Goal: Communication & Community: Answer question/provide support

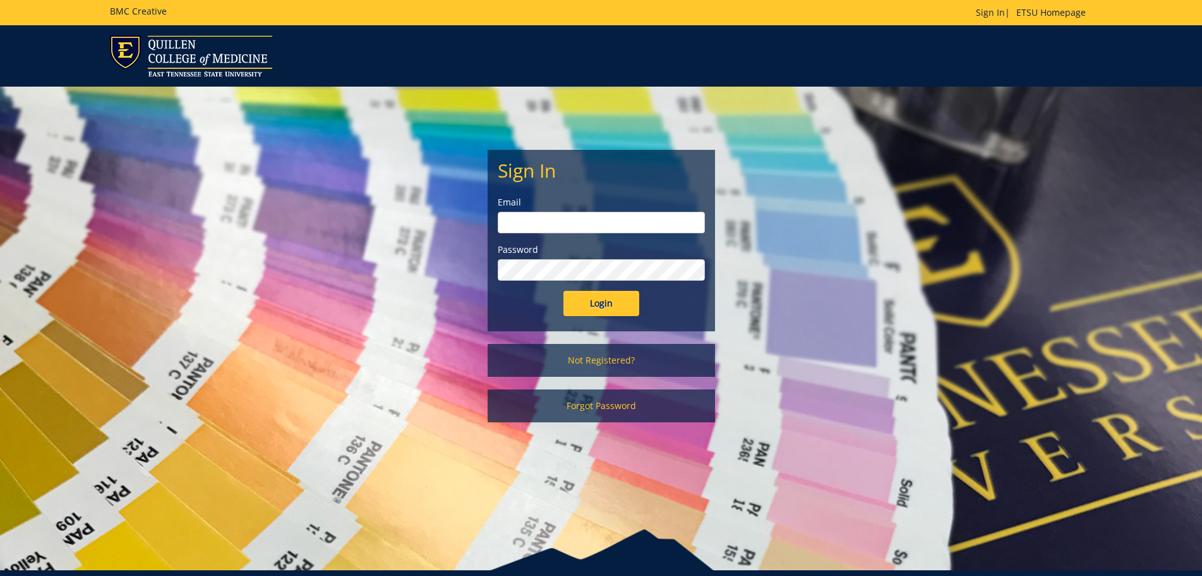
click at [603, 222] on input "email" at bounding box center [601, 222] width 207 height 21
type input "[PERSON_NAME][EMAIL_ADDRESS][DOMAIN_NAME]"
click at [564, 291] on input "Login" at bounding box center [602, 303] width 76 height 25
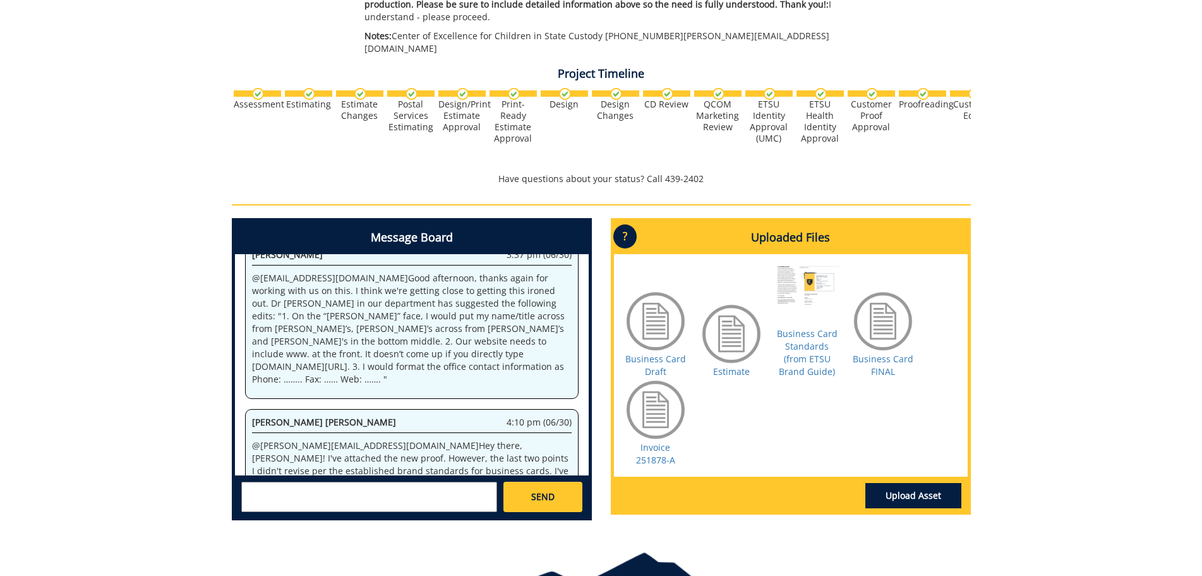
scroll to position [531, 0]
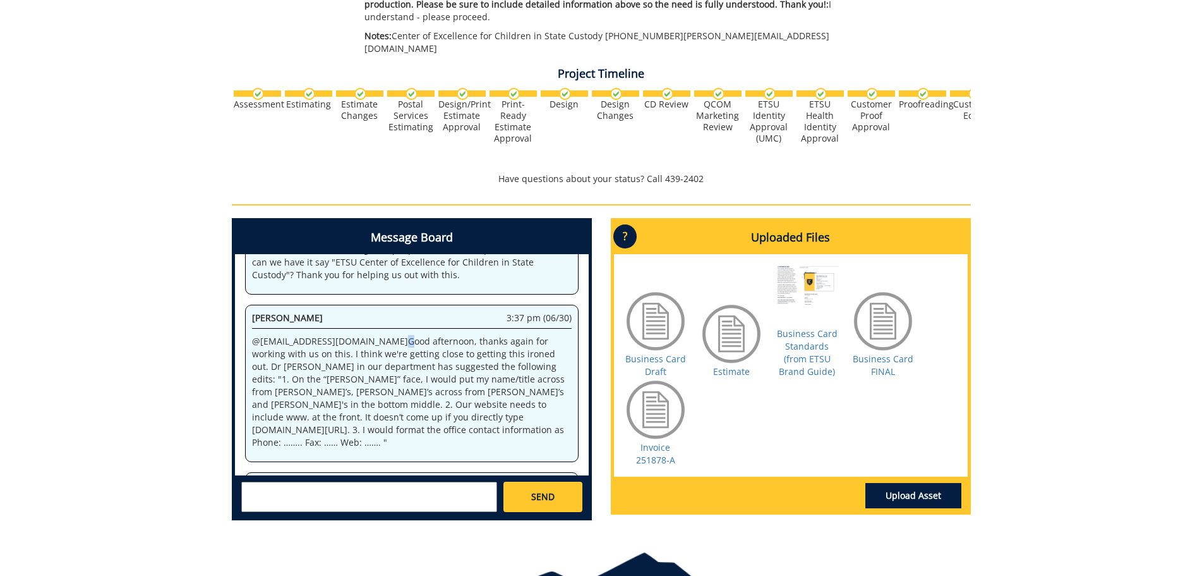
click at [349, 335] on p "@ [EMAIL_ADDRESS][DOMAIN_NAME] Good afternoon, thanks again for working with us…" at bounding box center [412, 392] width 320 height 114
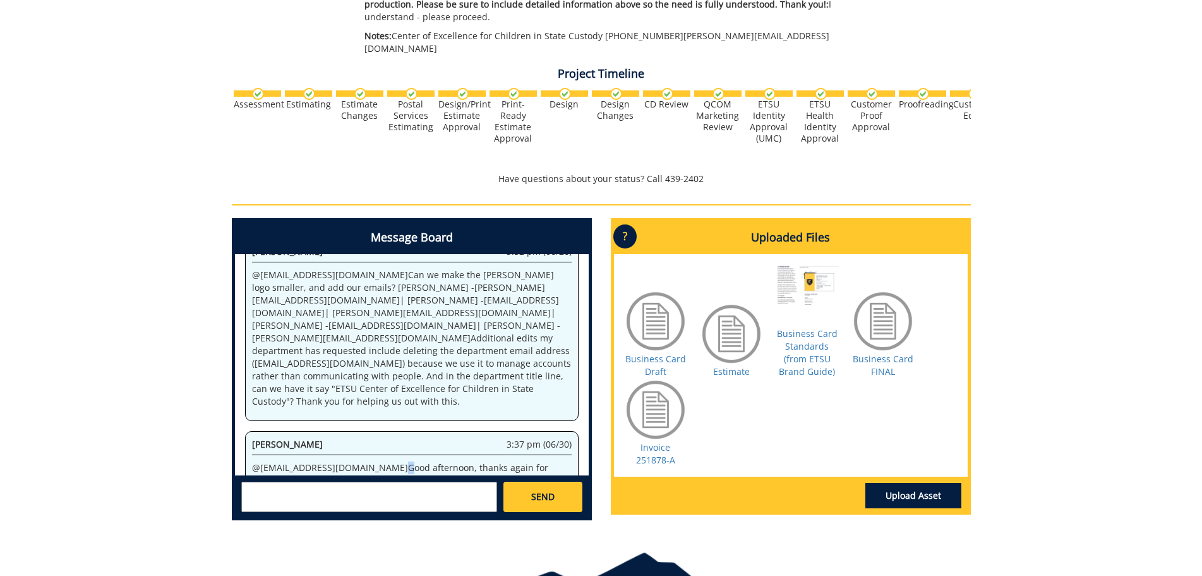
scroll to position [279, 0]
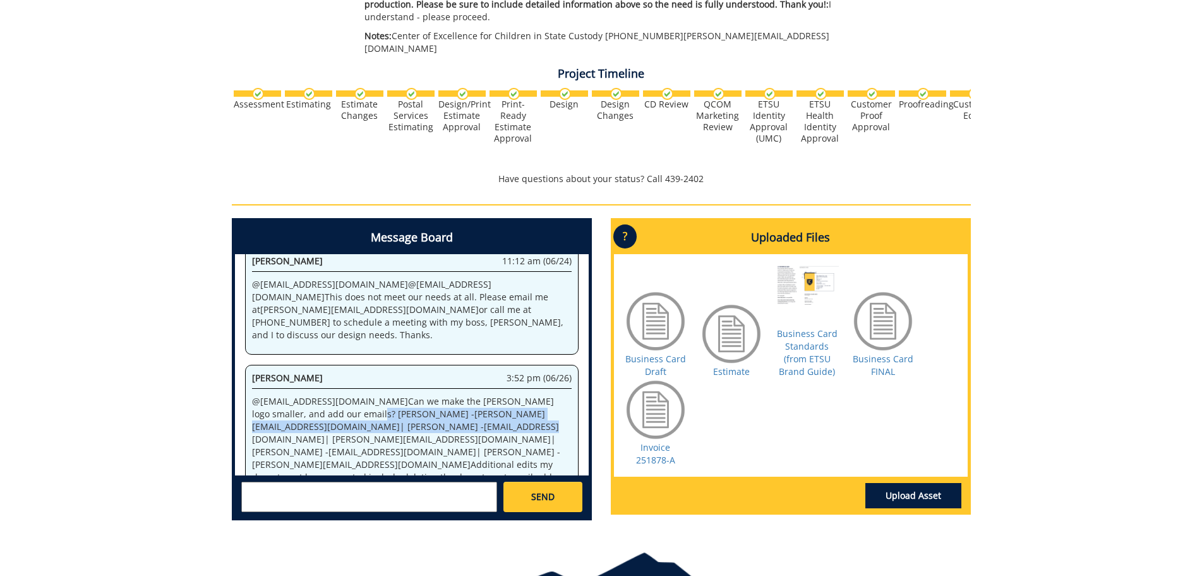
drag, startPoint x: 317, startPoint y: 360, endPoint x: 317, endPoint y: 345, distance: 14.5
click at [315, 395] on p "@ campbelltc@etsu.edu Can we make the COE logo smaller, and add our emails? Mic…" at bounding box center [412, 464] width 320 height 139
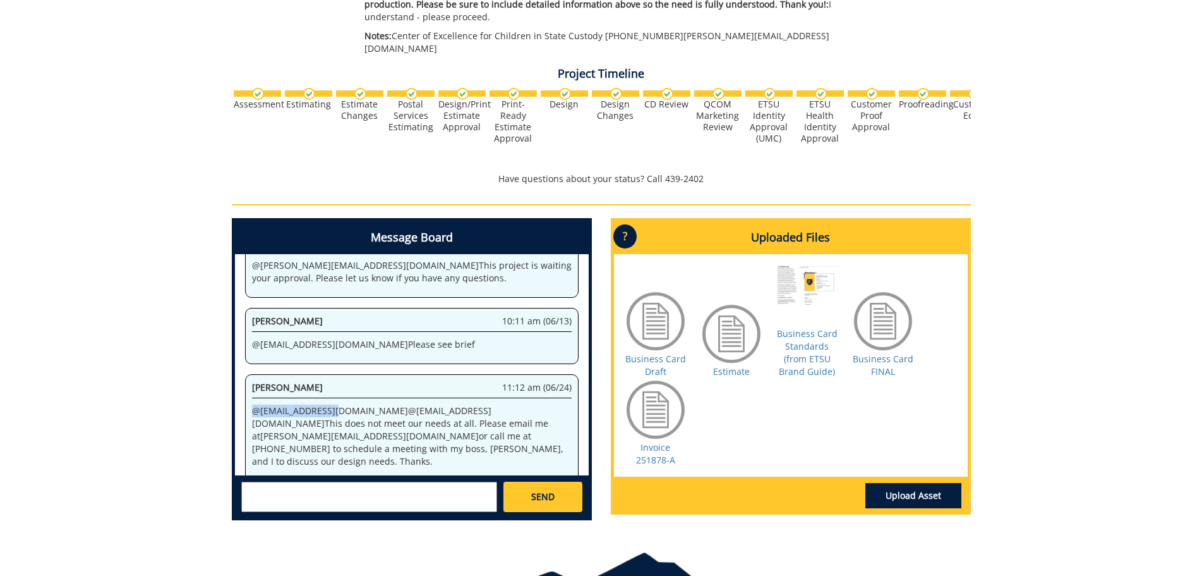
drag, startPoint x: 251, startPoint y: 360, endPoint x: 332, endPoint y: 359, distance: 81.5
click at [332, 374] on div "Kayla Densberger 11:12 am (06/24) @ sluderp@etsu.edu @ campbelltc@etsu.edu This…" at bounding box center [412, 427] width 334 height 107
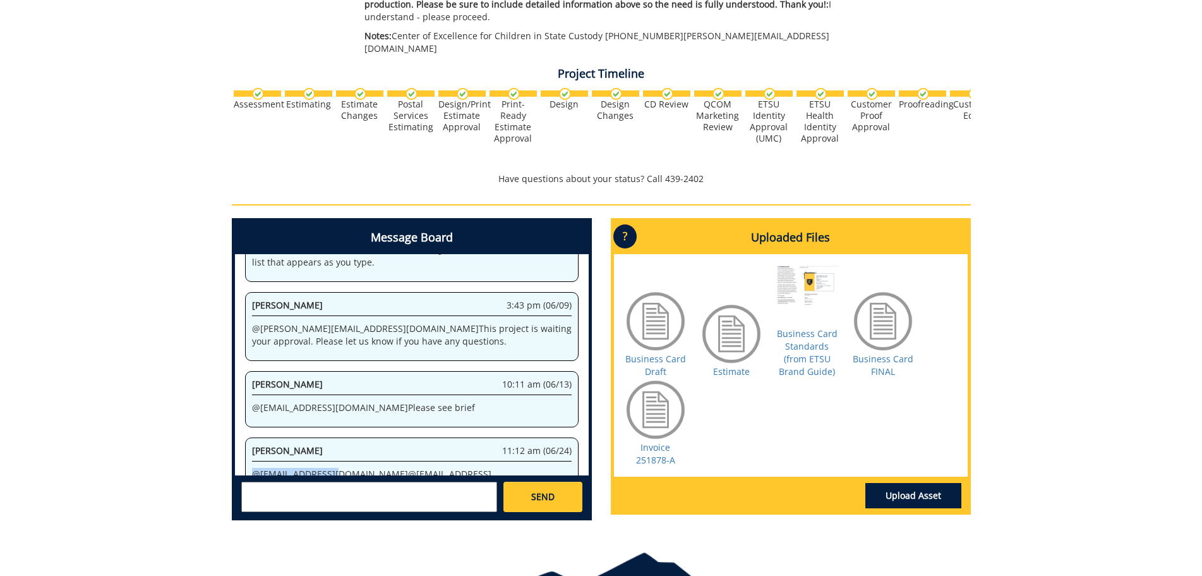
scroll to position [0, 0]
